Goal: Task Accomplishment & Management: Use online tool/utility

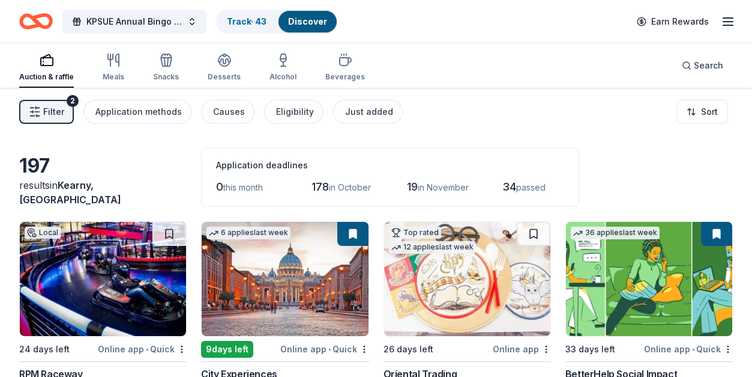
scroll to position [5104, 0]
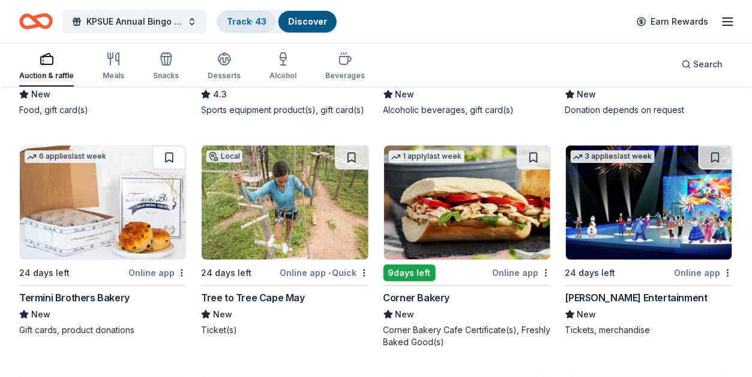
click at [246, 17] on link "Track · 43" at bounding box center [247, 21] width 40 height 10
click at [242, 23] on link "Track · 43" at bounding box center [247, 21] width 40 height 10
click at [236, 23] on link "Track · 43" at bounding box center [247, 21] width 40 height 10
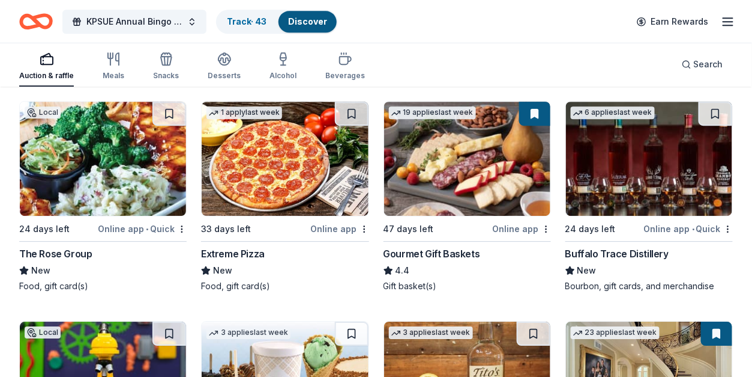
scroll to position [1981, 0]
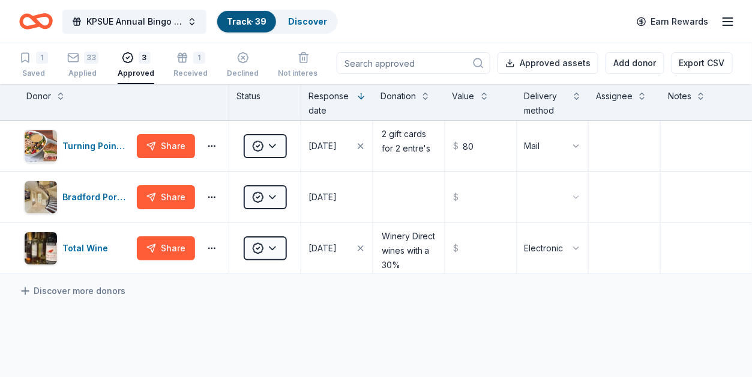
scroll to position [1, 0]
click at [80, 62] on div "37" at bounding box center [82, 58] width 31 height 12
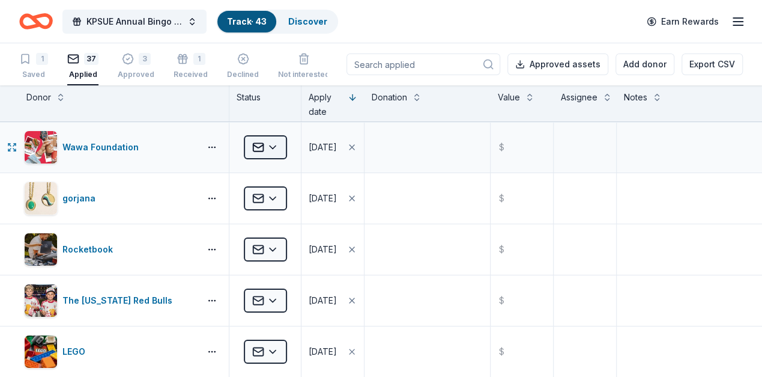
click at [275, 150] on html "KPSUE Annual Bingo Night Track · 43 Discover Earn Rewards 1 Saved 37 Applied 3 …" at bounding box center [381, 188] width 762 height 377
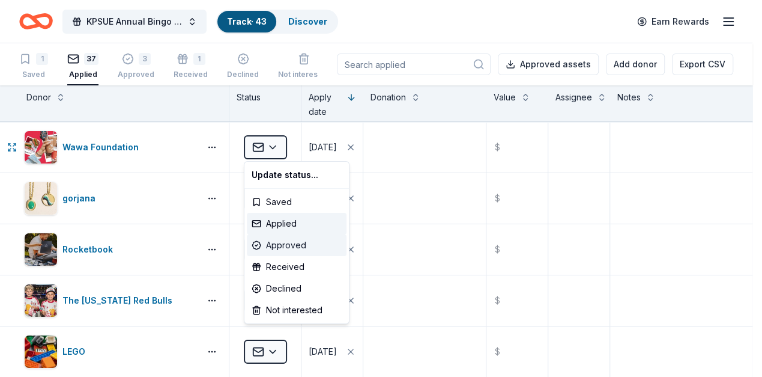
click at [271, 244] on div "Approved" at bounding box center [297, 245] width 100 height 22
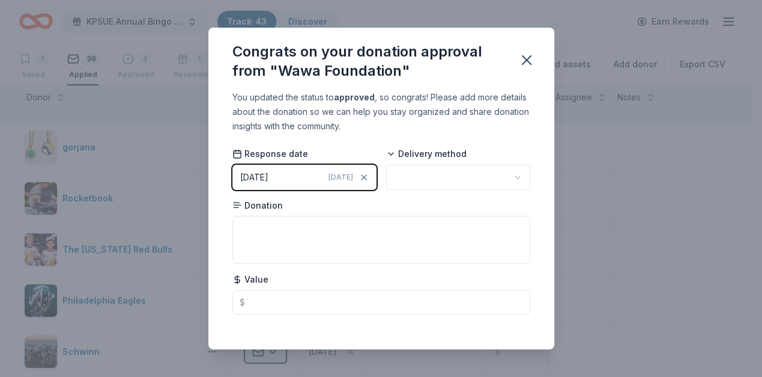
click at [476, 172] on html "KPSUE Annual Bingo Night Track · 43 Discover Earn Rewards 1 Saved 36 Applied 4 …" at bounding box center [381, 188] width 762 height 377
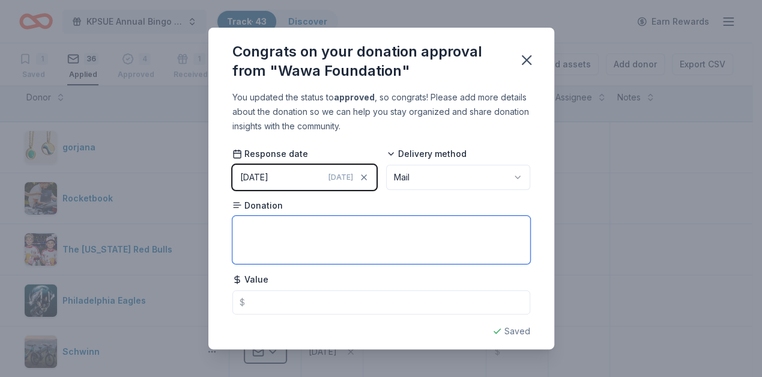
click at [404, 235] on textarea at bounding box center [381, 240] width 298 height 48
type textarea "One Gift Basket"
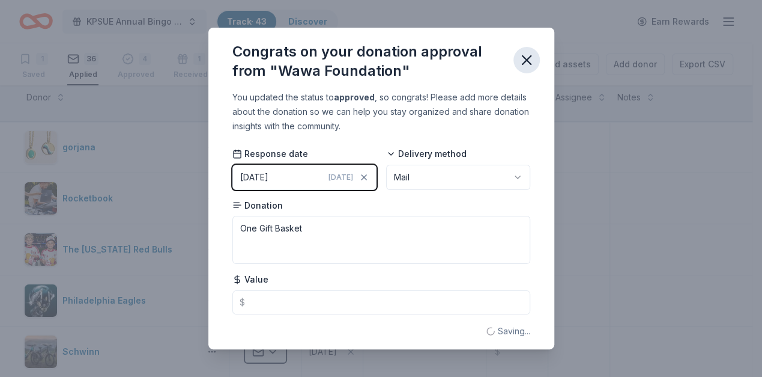
click at [519, 57] on icon "button" at bounding box center [526, 60] width 17 height 17
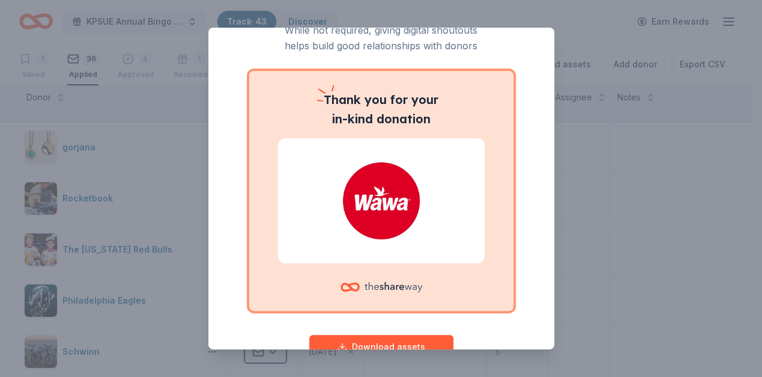
scroll to position [88, 0]
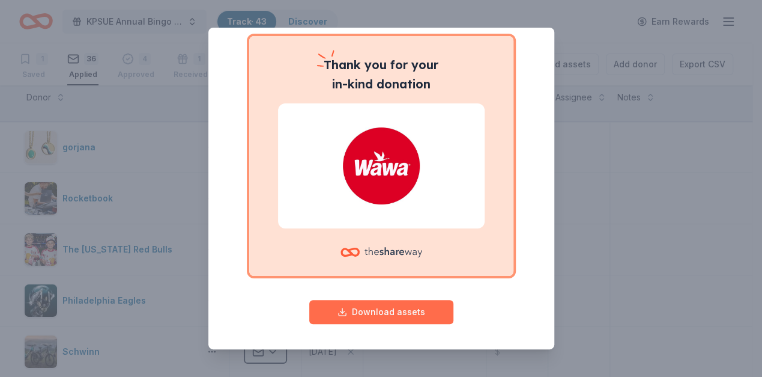
click at [392, 315] on button "Download assets" at bounding box center [381, 312] width 144 height 24
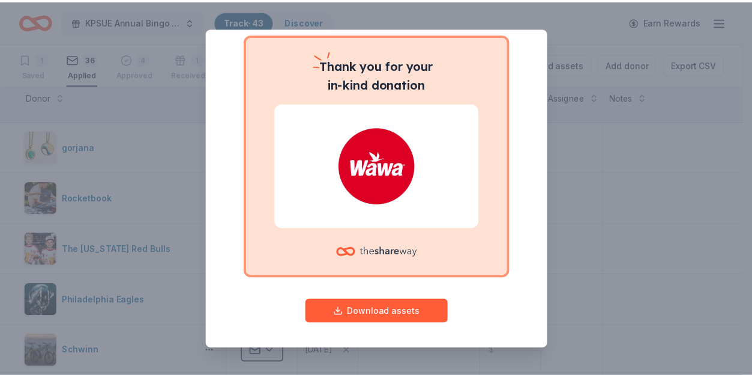
scroll to position [0, 0]
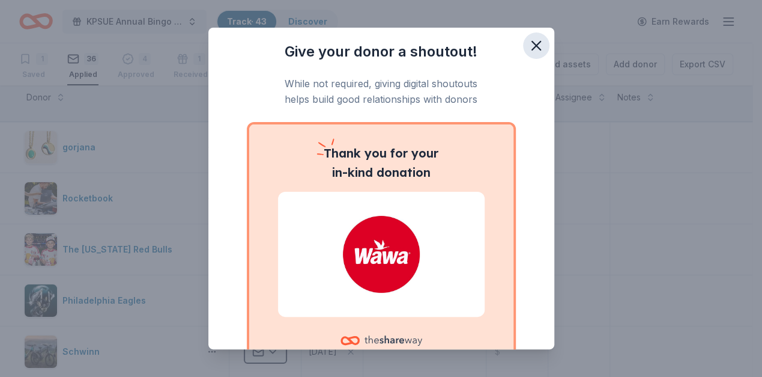
click at [528, 41] on icon "button" at bounding box center [536, 45] width 17 height 17
